Goal: Transaction & Acquisition: Subscribe to service/newsletter

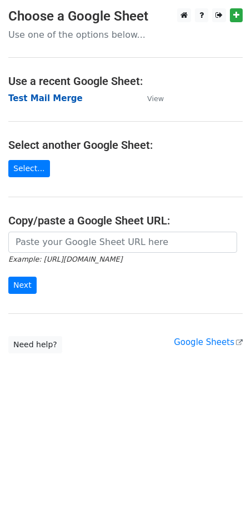
click at [51, 97] on strong "Test Mail Merge" at bounding box center [45, 98] width 74 height 10
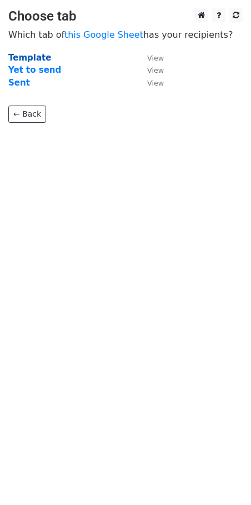
click at [32, 53] on strong "Template" at bounding box center [29, 58] width 43 height 10
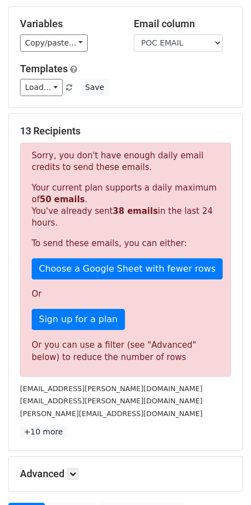
scroll to position [80, 0]
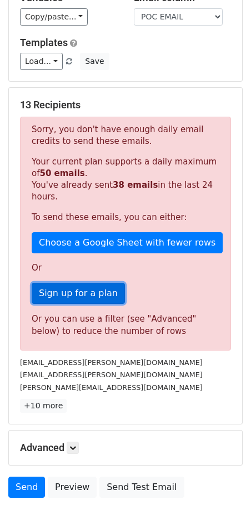
click at [75, 296] on link "Sign up for a plan" at bounding box center [78, 293] width 93 height 21
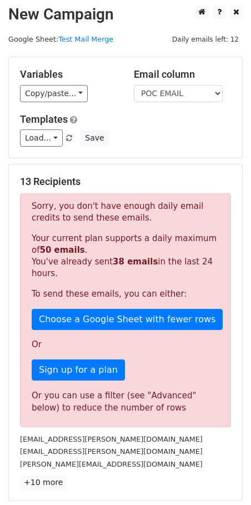
scroll to position [0, 0]
